Goal: Task Accomplishment & Management: Manage account settings

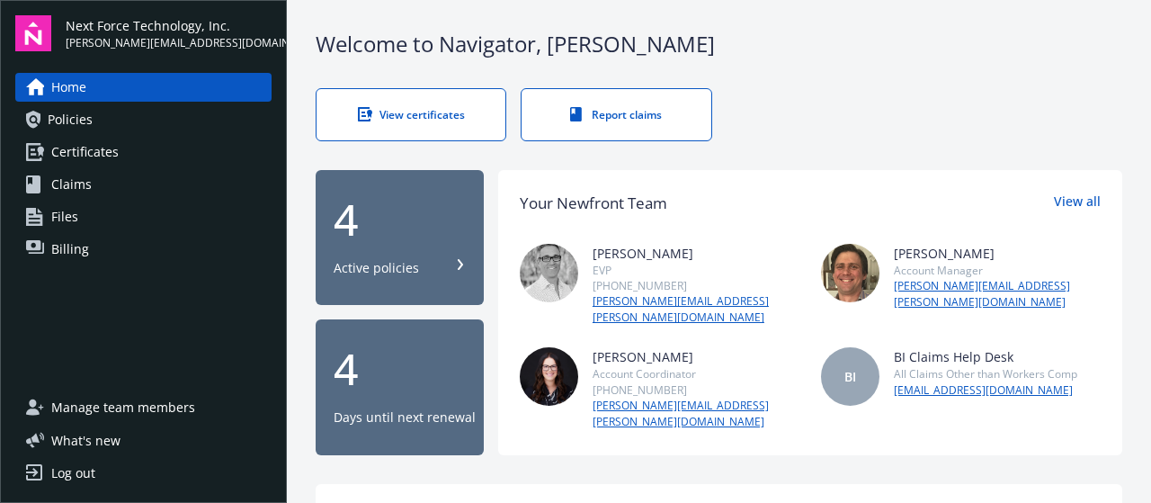
click at [67, 236] on span "Billing" at bounding box center [70, 249] width 38 height 29
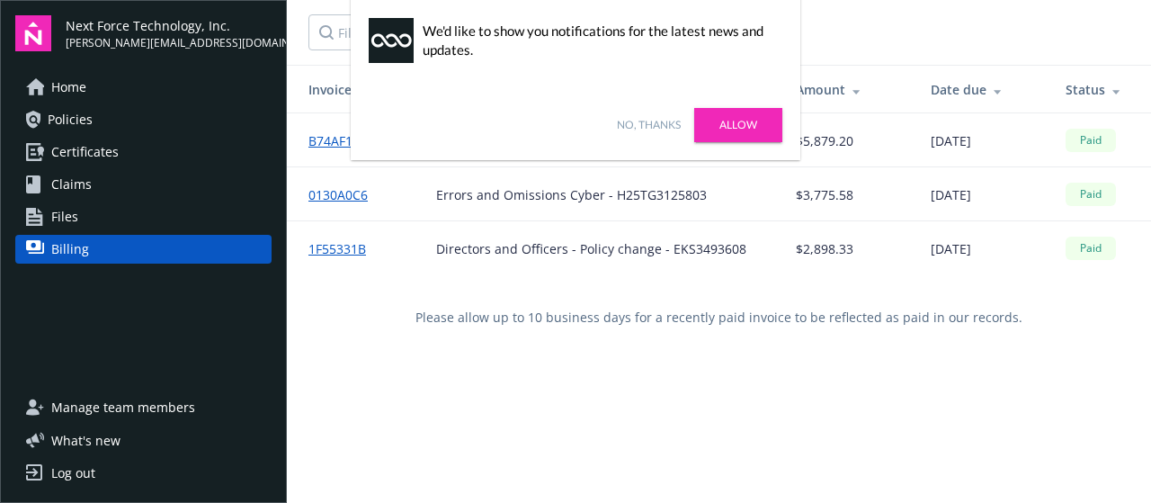
click at [646, 123] on link "No, thanks" at bounding box center [649, 125] width 64 height 16
